Goal: Information Seeking & Learning: Learn about a topic

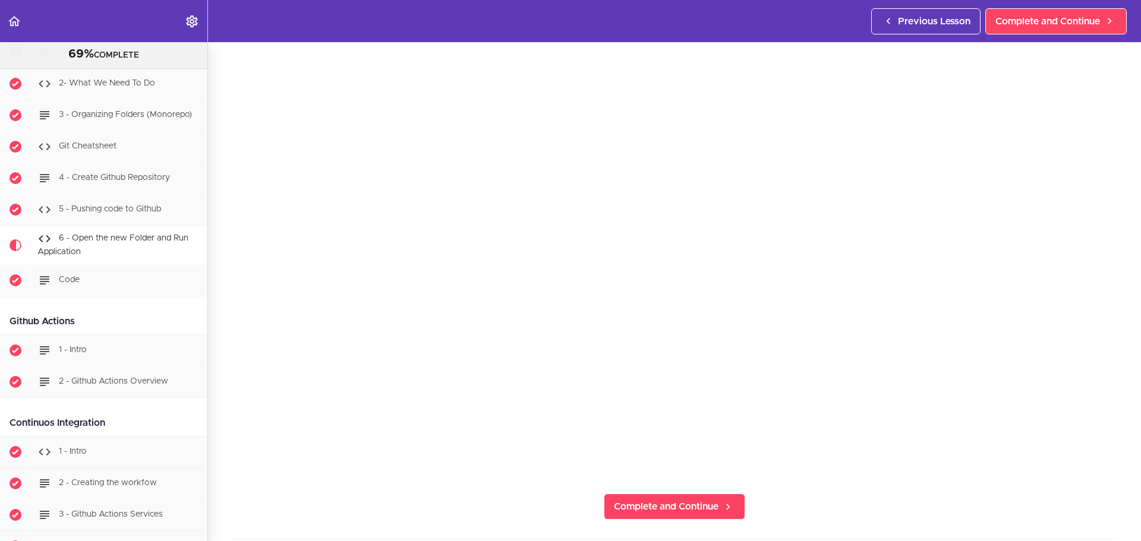
scroll to position [59, 0]
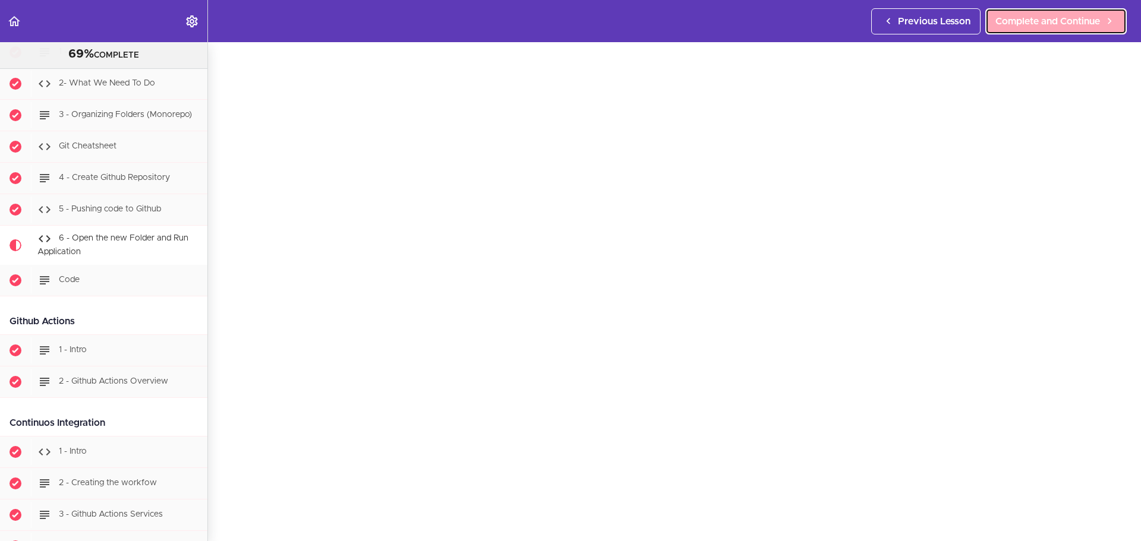
click at [1070, 17] on span "Complete and Continue" at bounding box center [1047, 21] width 105 height 14
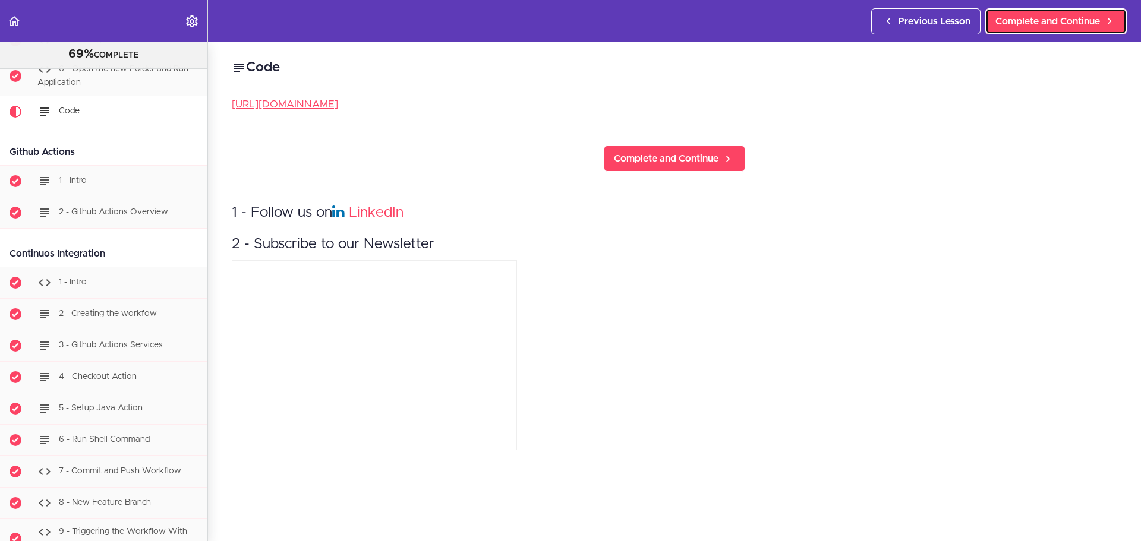
scroll to position [9985, 0]
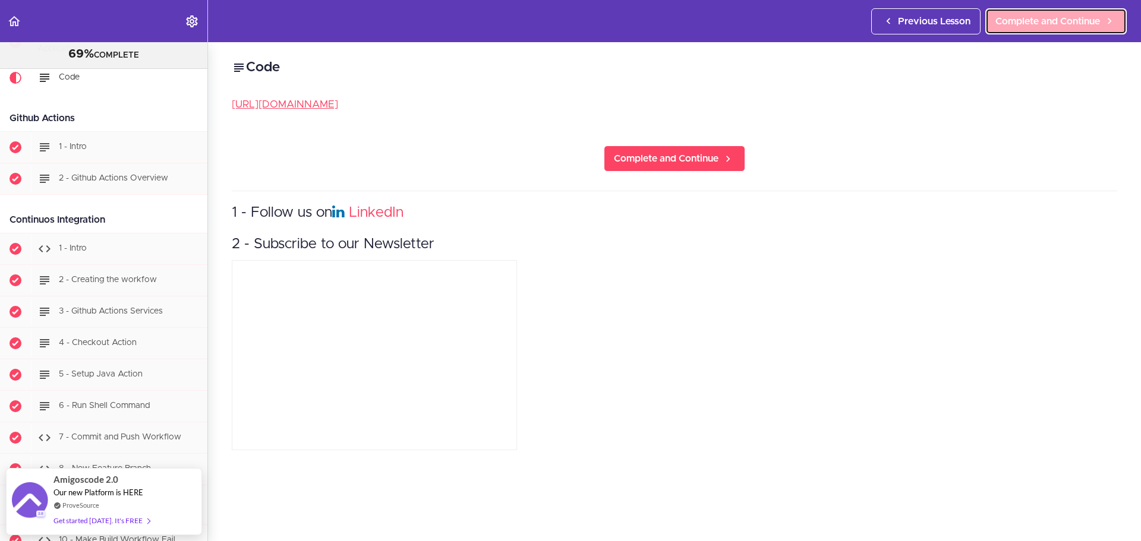
click at [1064, 27] on span "Complete and Continue" at bounding box center [1047, 21] width 105 height 14
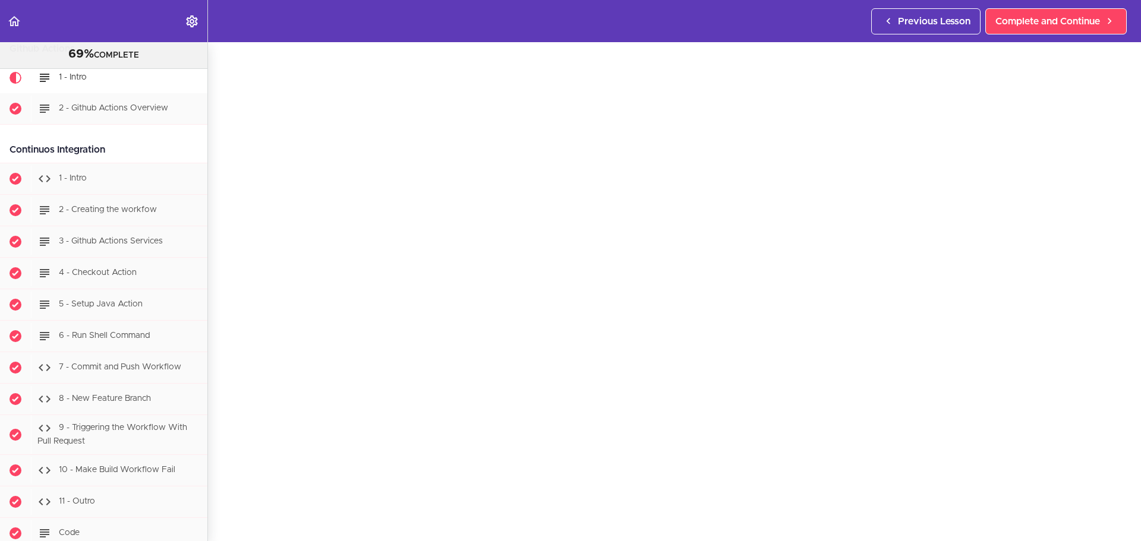
scroll to position [59, 0]
click at [1079, 29] on link "Complete and Continue" at bounding box center [1055, 21] width 141 height 26
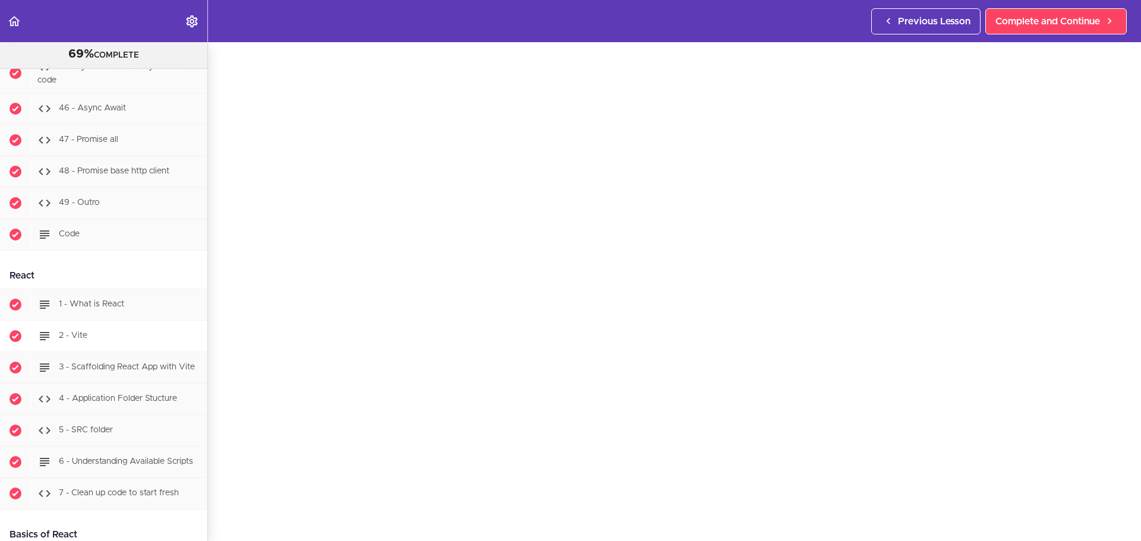
scroll to position [12939, 0]
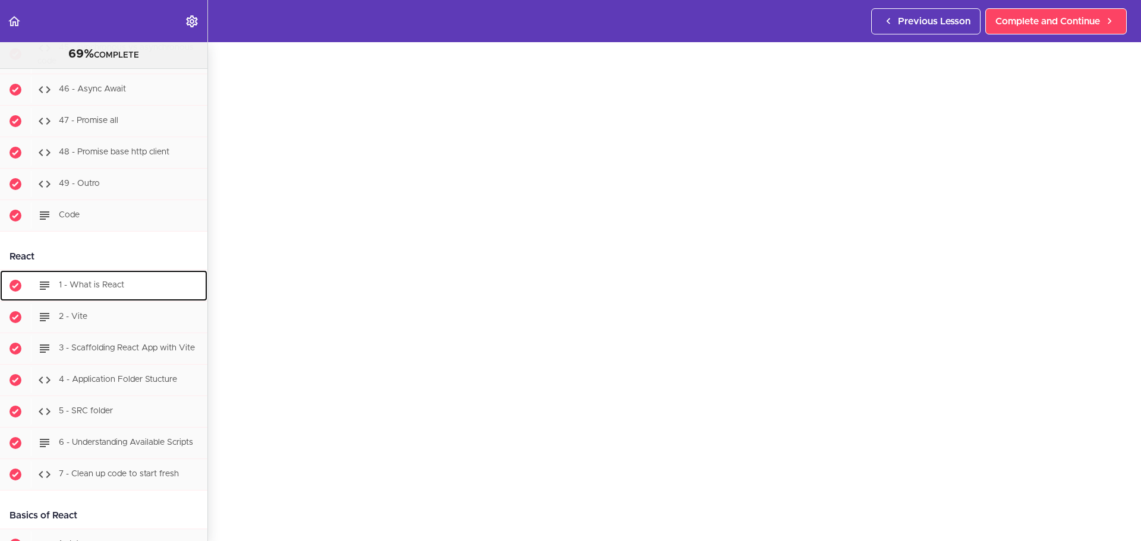
click at [115, 299] on div "1 - What is React" at bounding box center [119, 286] width 177 height 26
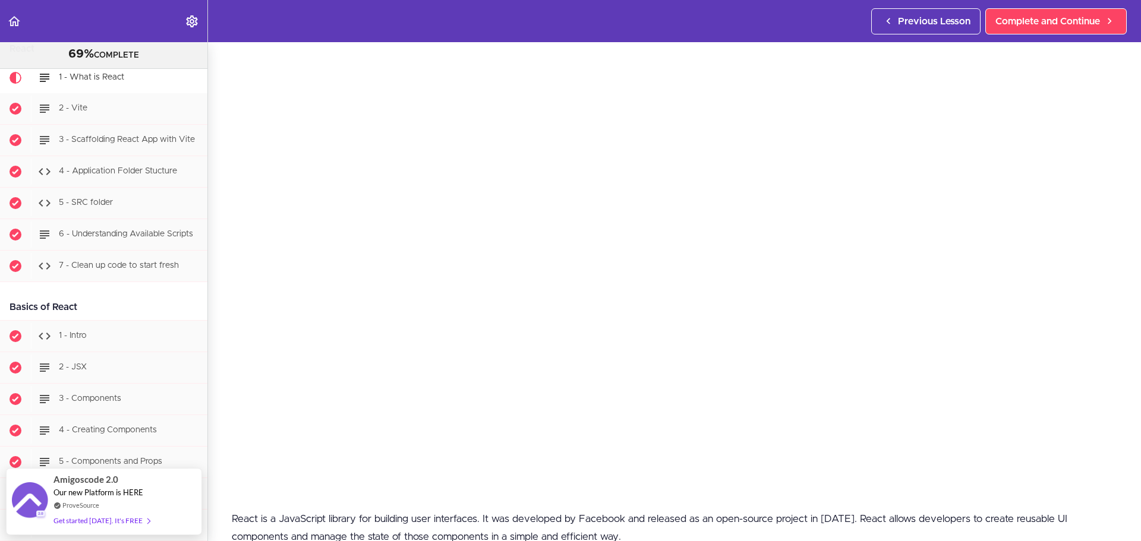
scroll to position [59, 0]
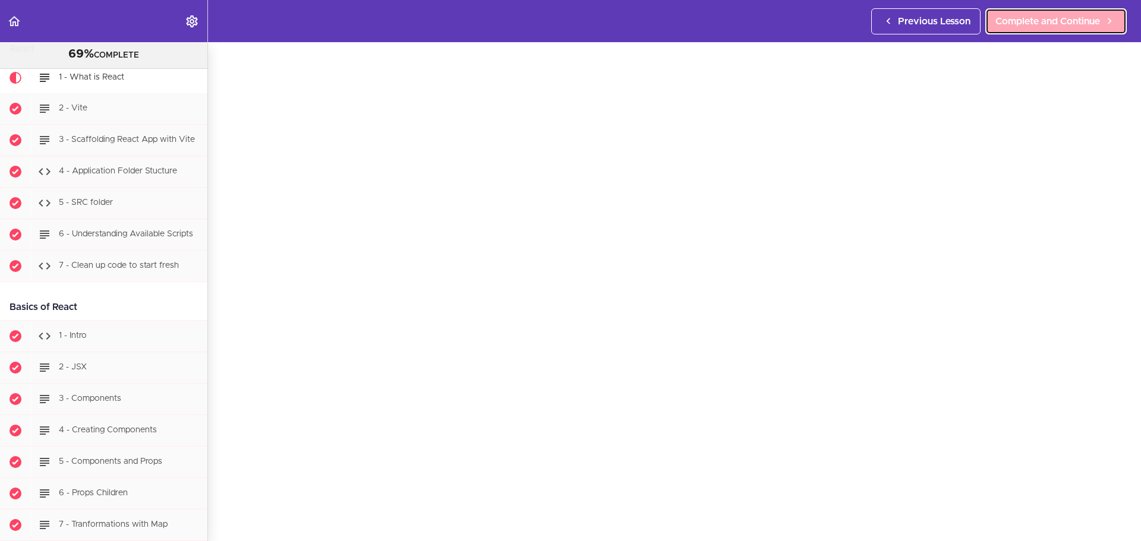
click at [1025, 19] on span "Complete and Continue" at bounding box center [1047, 21] width 105 height 14
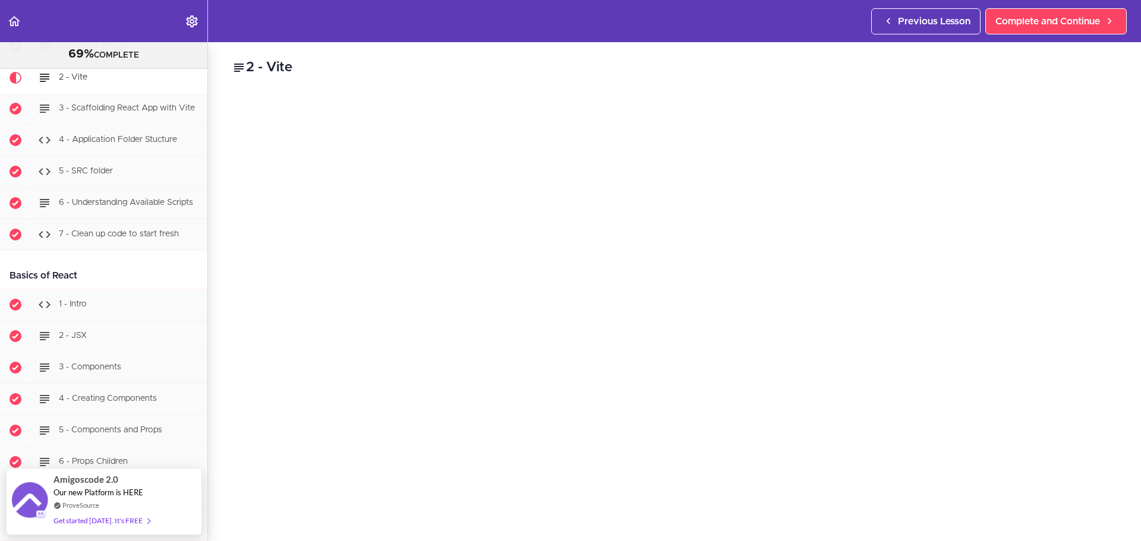
scroll to position [59, 0]
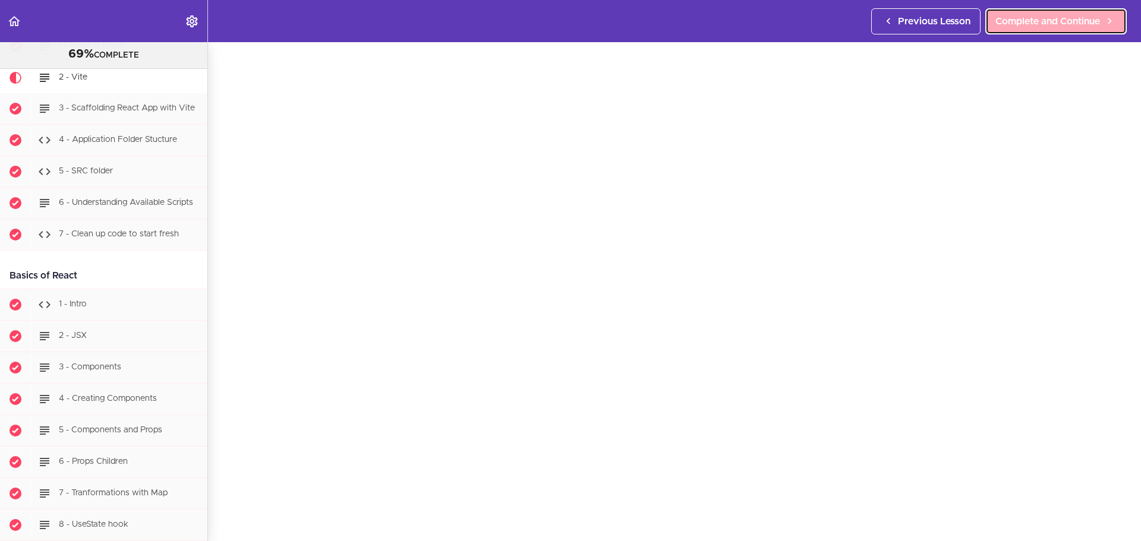
click at [1064, 14] on span "Complete and Continue" at bounding box center [1047, 21] width 105 height 14
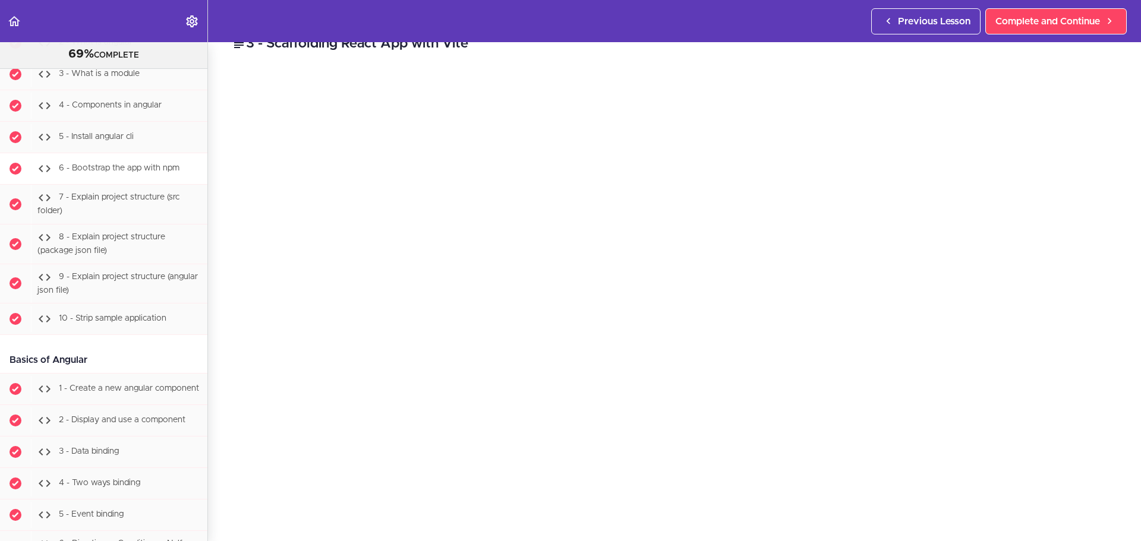
scroll to position [21947, 0]
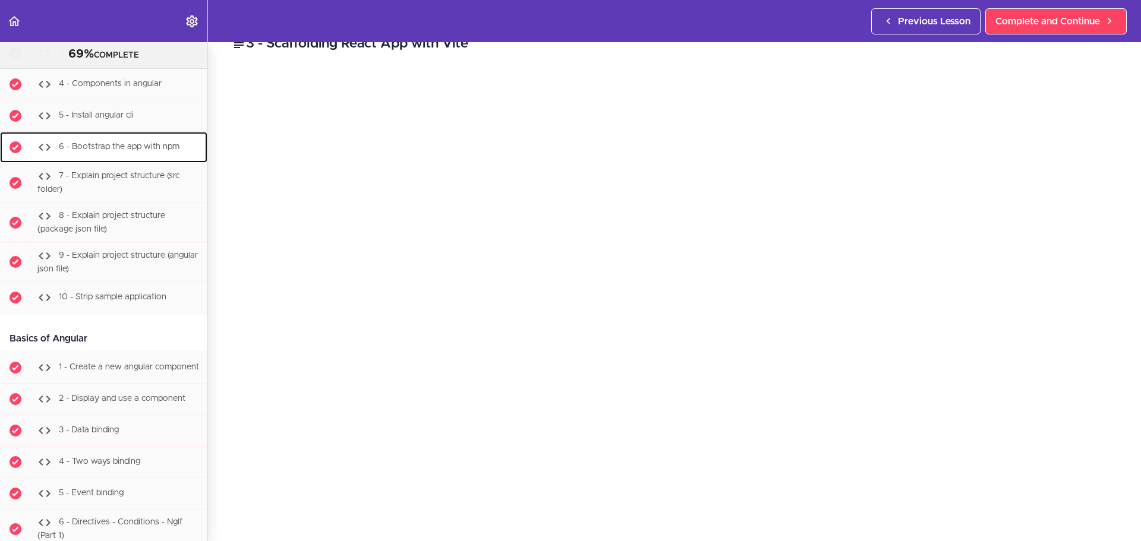
click at [121, 151] on span "6 - Bootstrap the app with npm" at bounding box center [119, 147] width 121 height 8
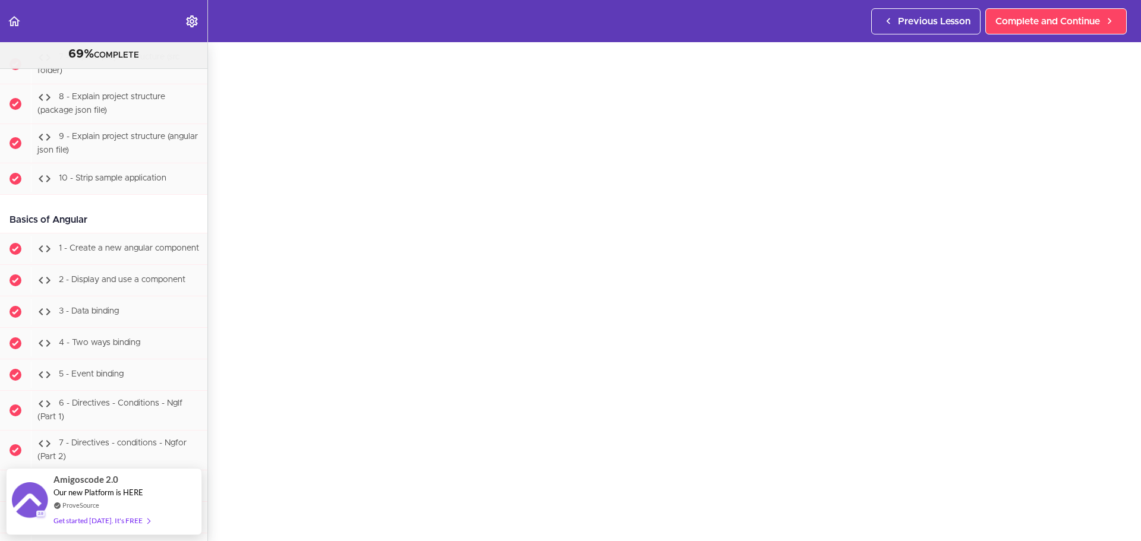
scroll to position [59, 0]
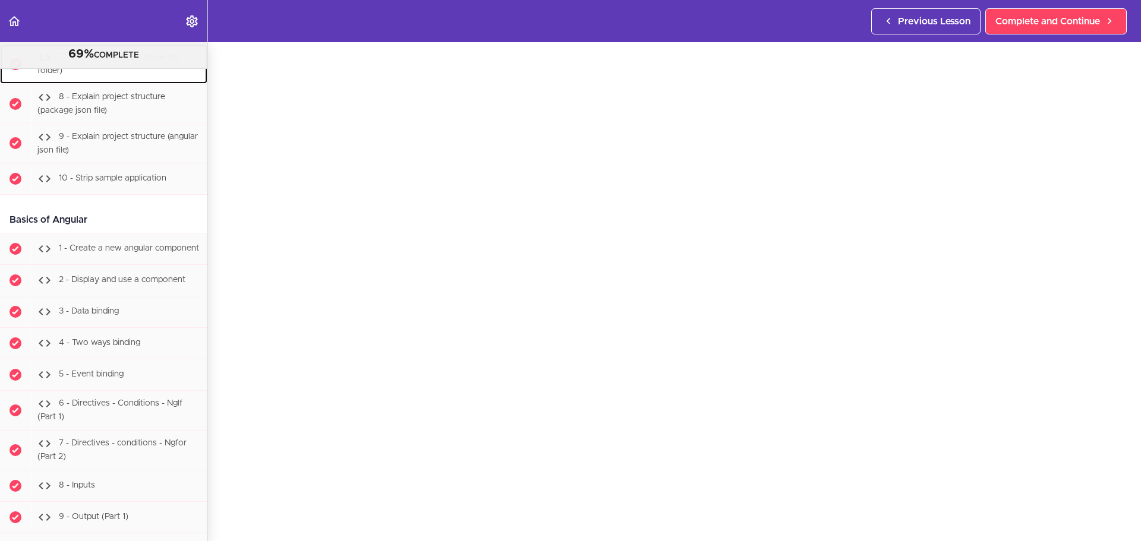
click at [163, 75] on span "7 - Explain project structure (src folder)" at bounding box center [108, 64] width 142 height 22
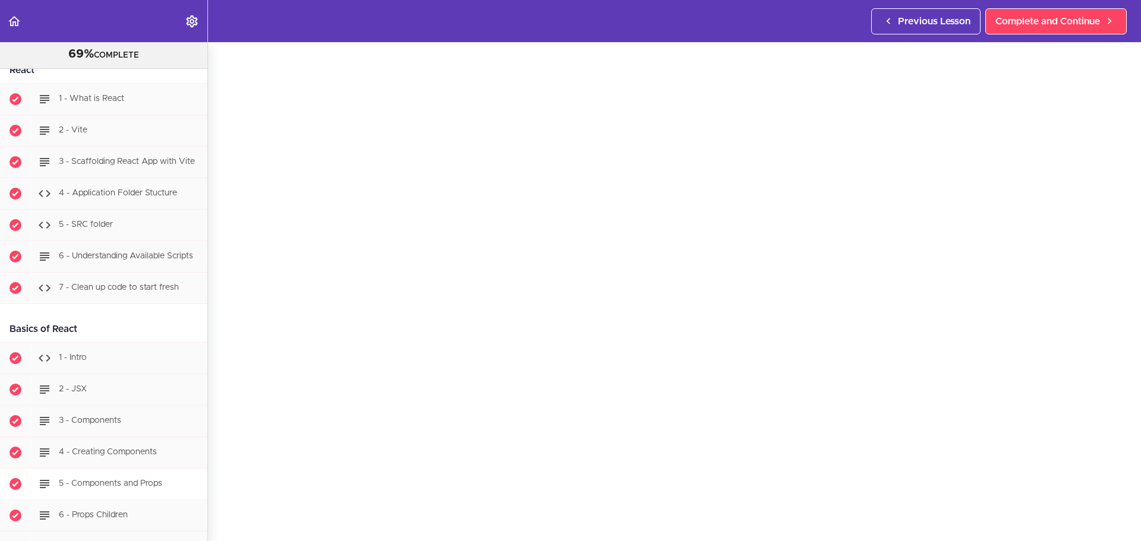
scroll to position [13123, 0]
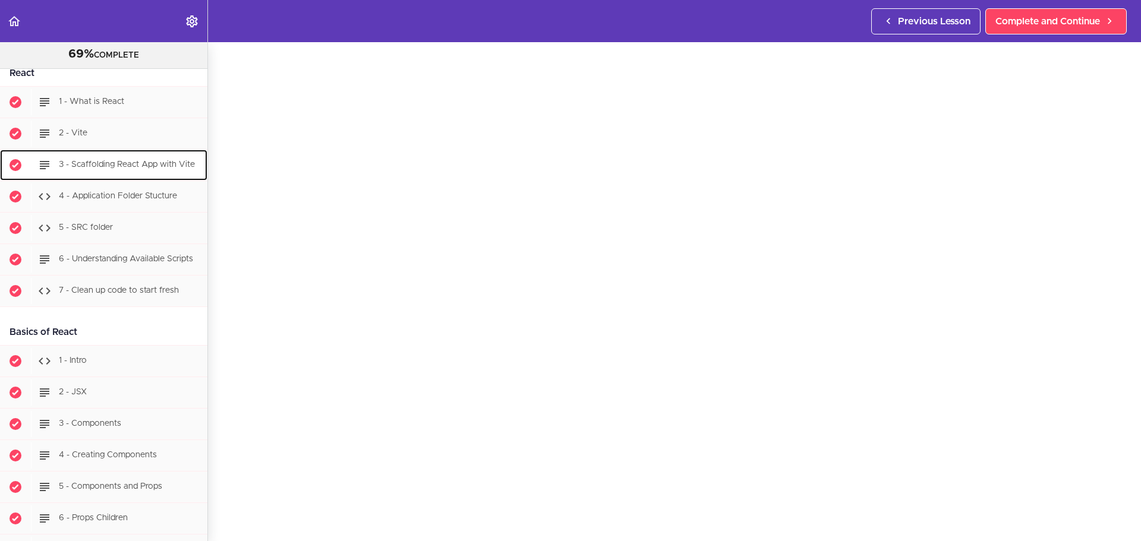
click at [121, 178] on div "3 - Scaffolding React App with Vite" at bounding box center [119, 165] width 177 height 26
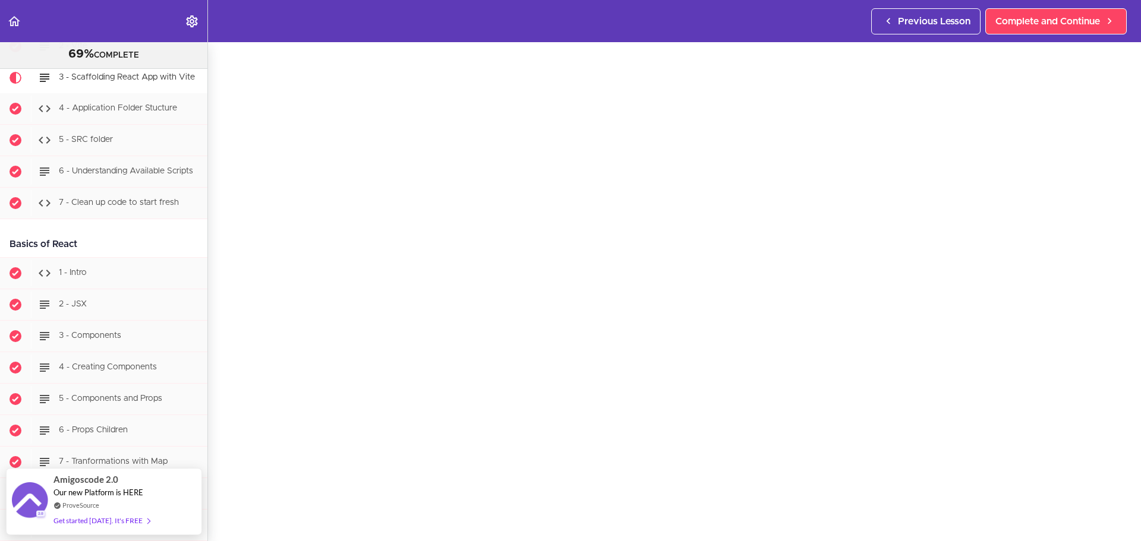
scroll to position [59, 0]
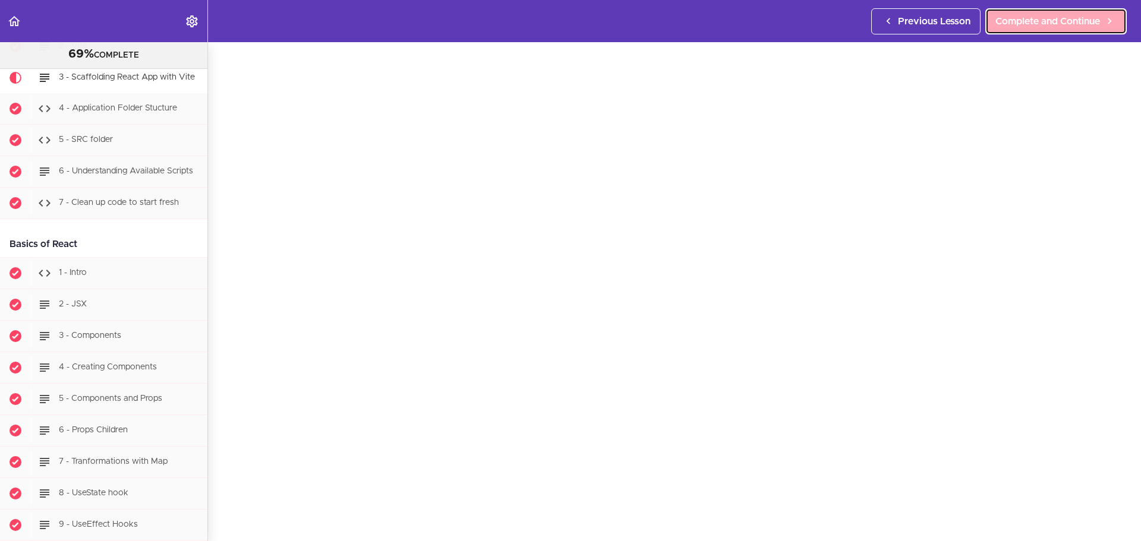
click at [1103, 18] on icon at bounding box center [1109, 21] width 14 height 12
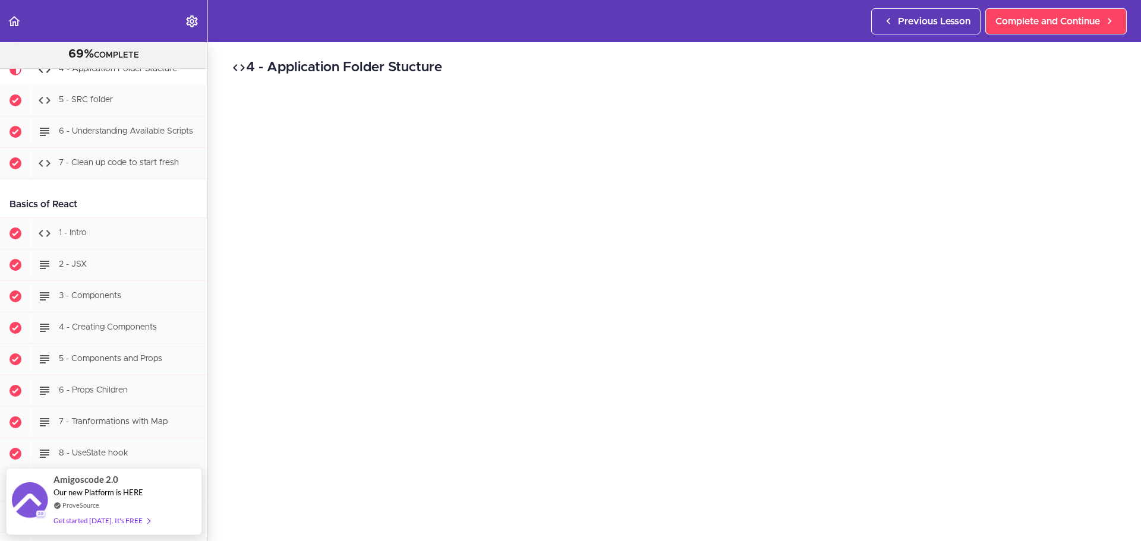
scroll to position [59, 0]
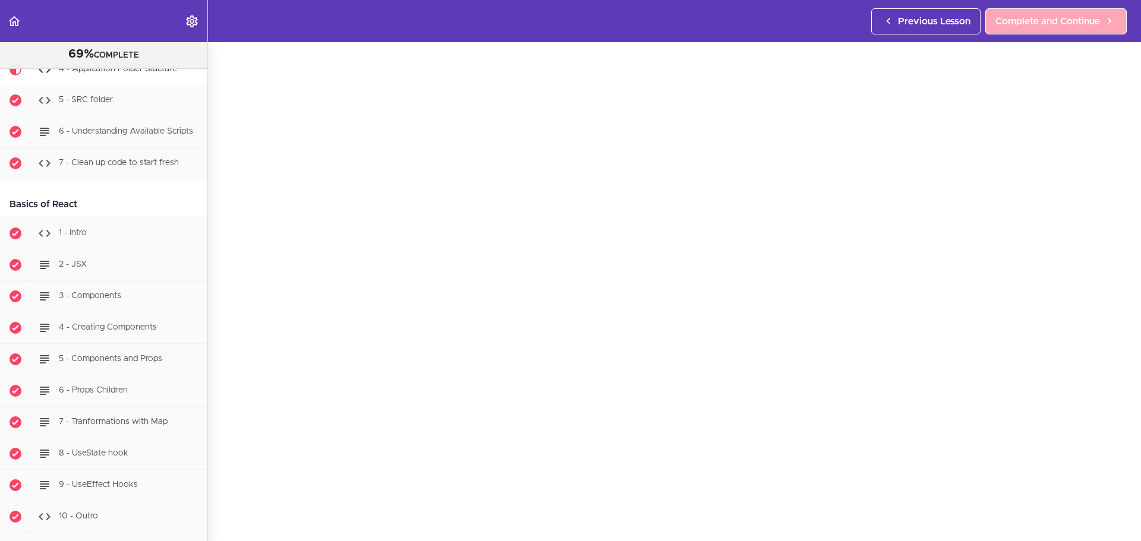
drag, startPoint x: 1044, startPoint y: 5, endPoint x: 1044, endPoint y: 14, distance: 9.5
click at [1044, 8] on div "Previous Lesson Complete and Continue" at bounding box center [1001, 21] width 260 height 42
click at [1043, 15] on span "Complete and Continue" at bounding box center [1047, 21] width 105 height 14
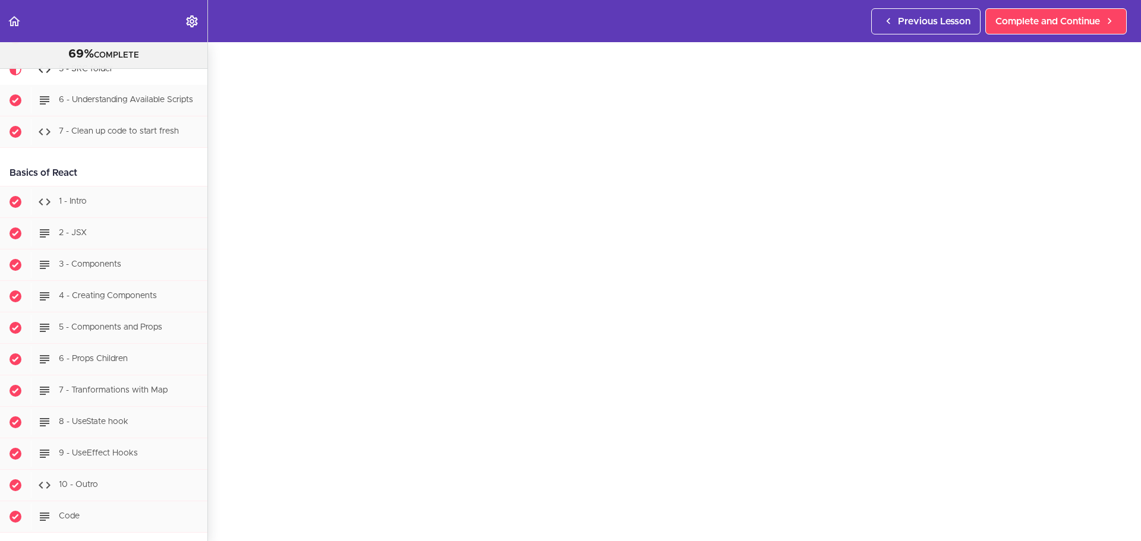
scroll to position [59, 0]
click at [1063, 16] on span "Complete and Continue" at bounding box center [1047, 21] width 105 height 14
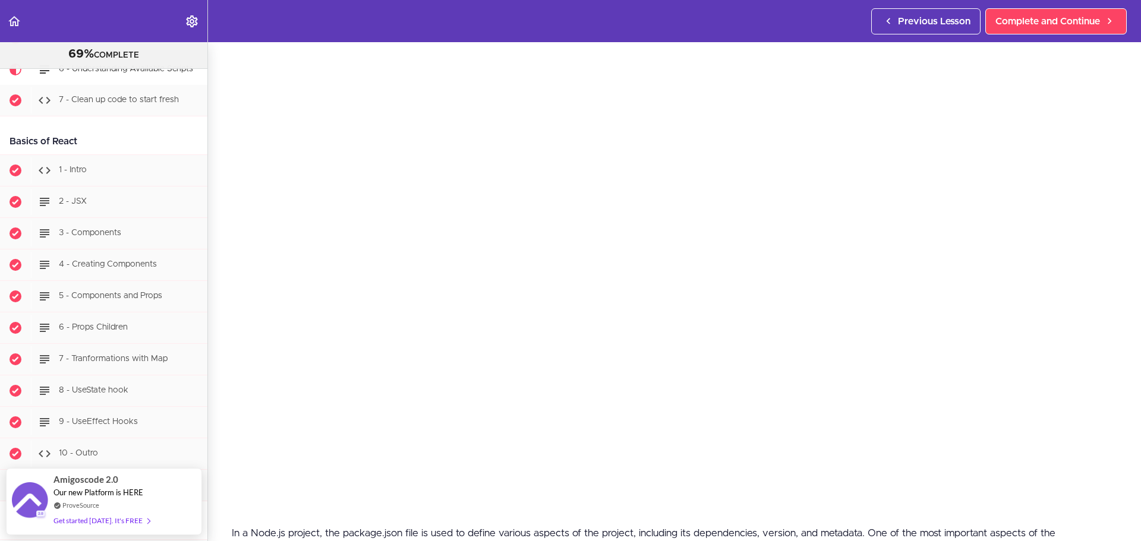
scroll to position [59, 0]
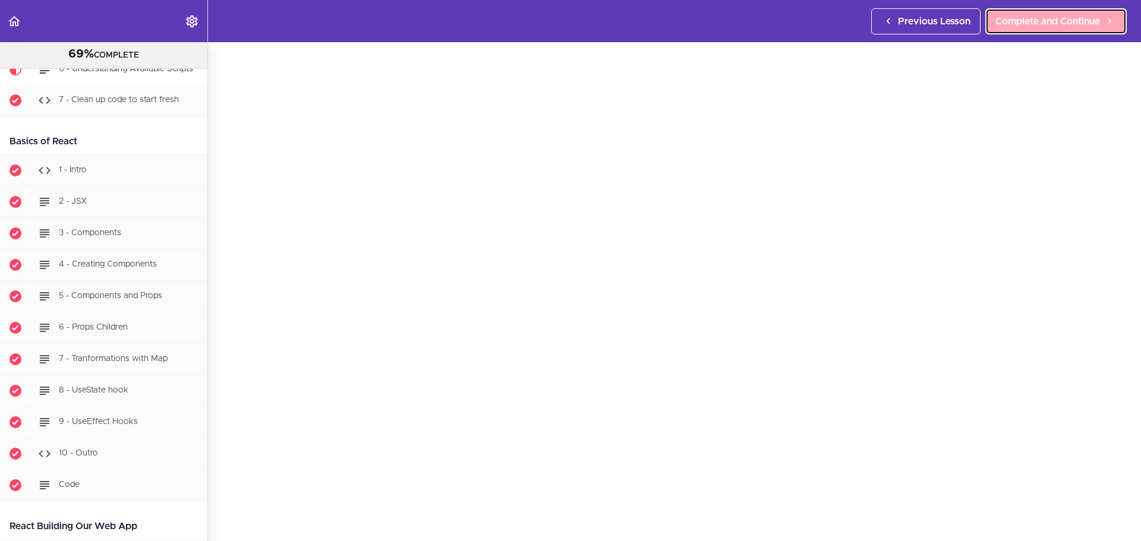
click at [1036, 20] on span "Complete and Continue" at bounding box center [1047, 21] width 105 height 14
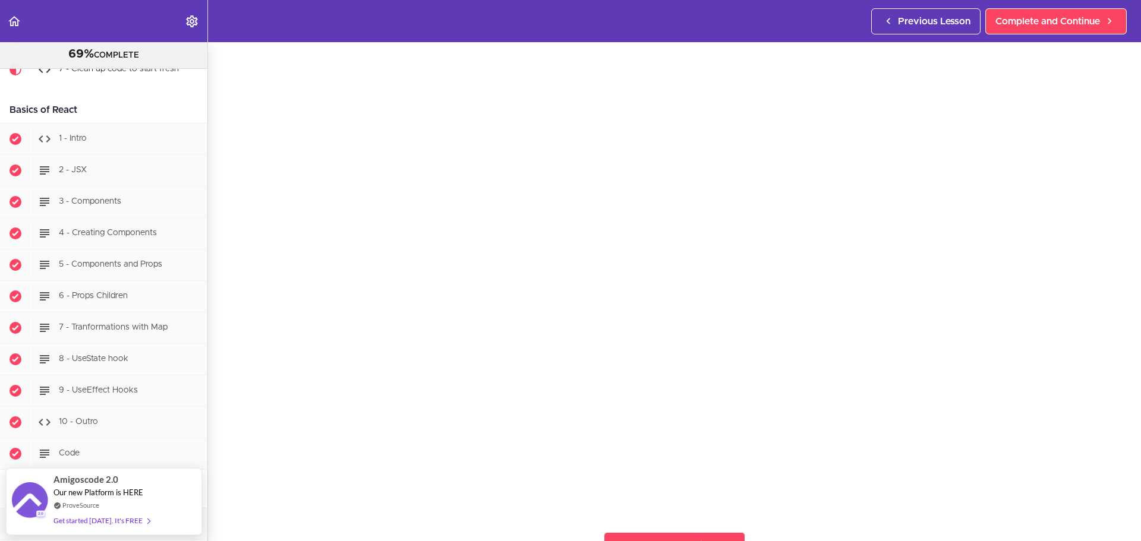
scroll to position [59, 0]
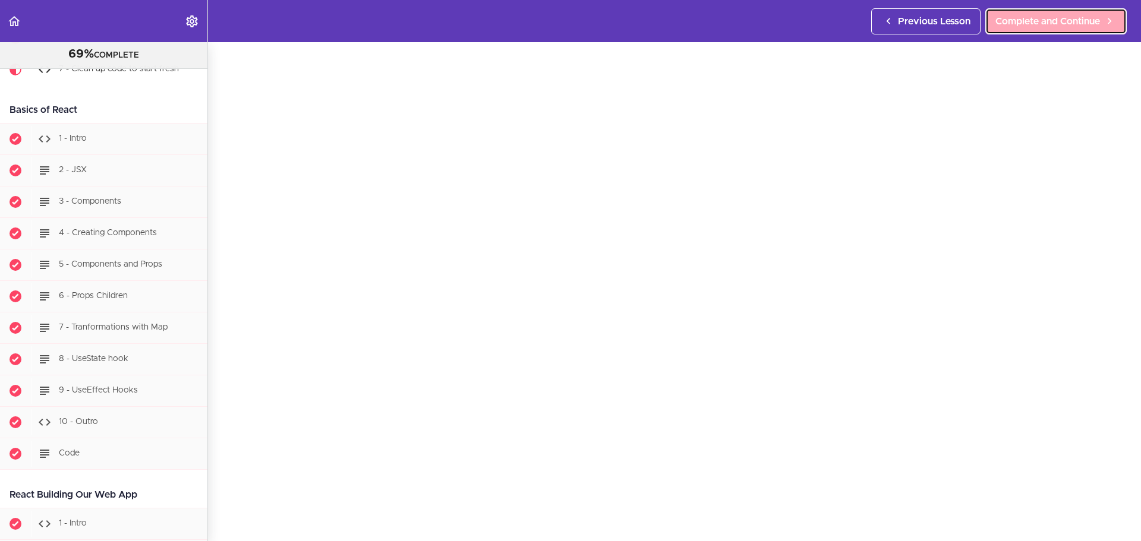
click at [1031, 12] on link "Complete and Continue" at bounding box center [1055, 21] width 141 height 26
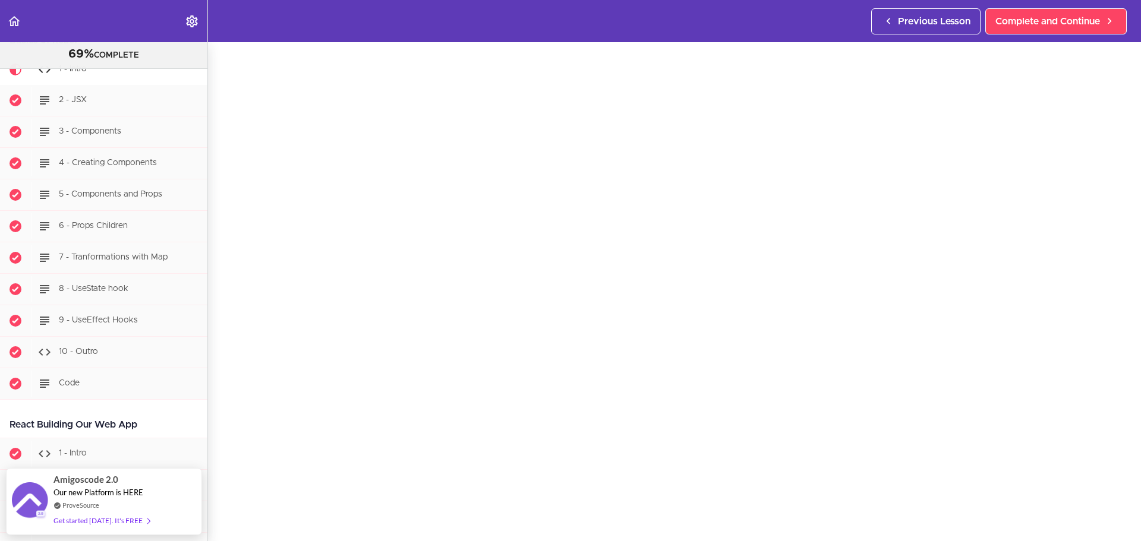
scroll to position [59, 0]
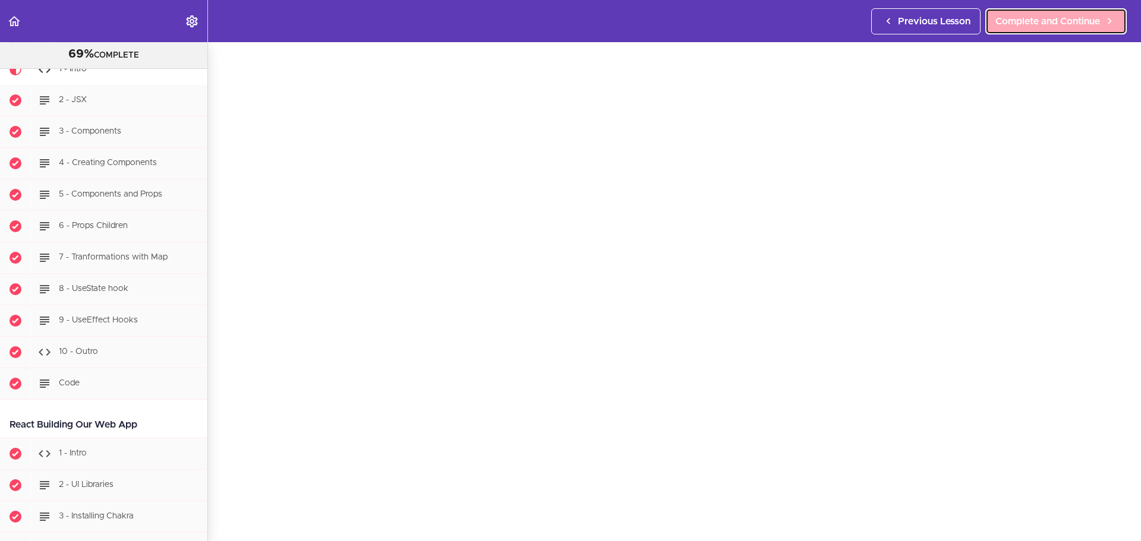
click at [1035, 28] on span "Complete and Continue" at bounding box center [1047, 21] width 105 height 14
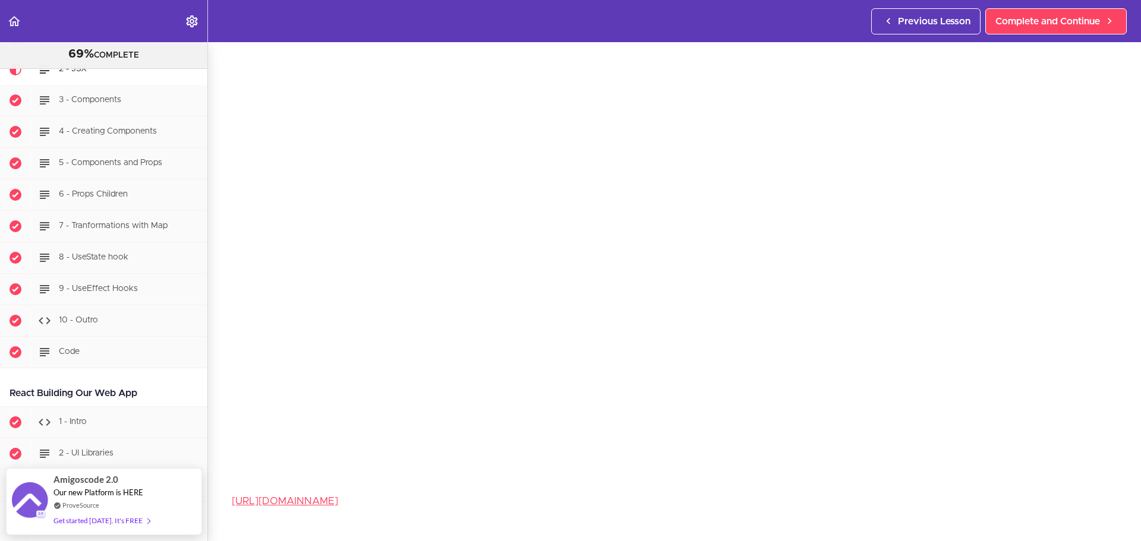
scroll to position [59, 0]
